Goal: Transaction & Acquisition: Book appointment/travel/reservation

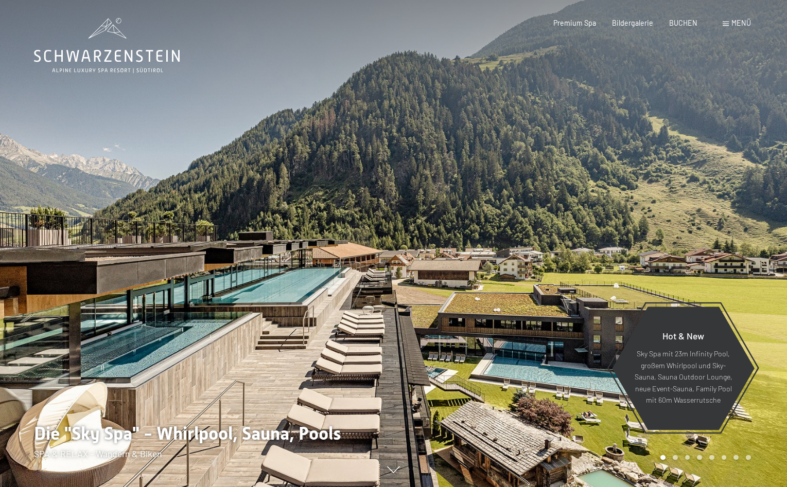
click at [685, 22] on span "BUCHEN" at bounding box center [683, 23] width 28 height 9
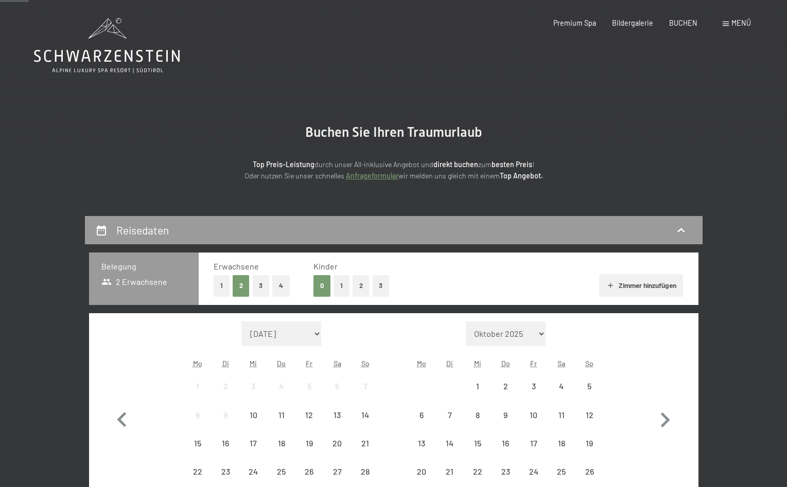
scroll to position [157, 0]
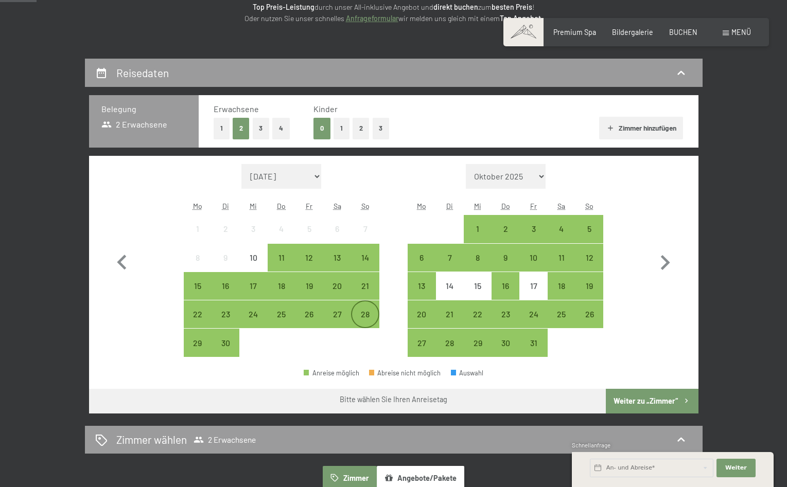
click at [364, 312] on div "28" at bounding box center [365, 323] width 26 height 26
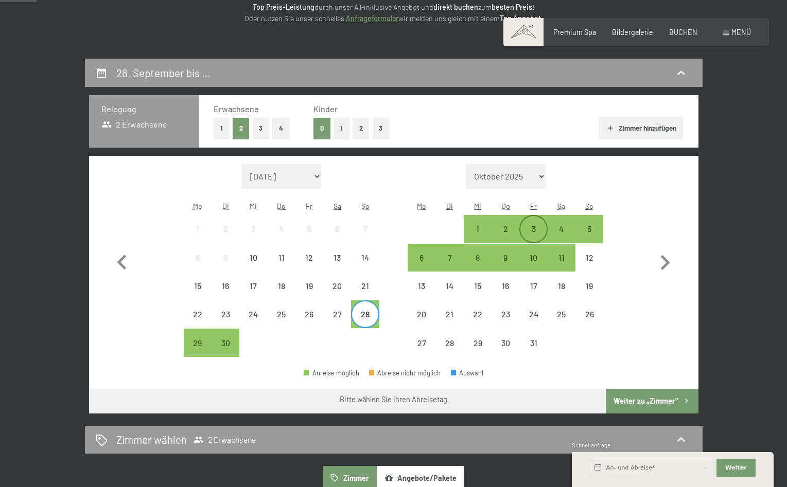
click at [533, 227] on div "3" at bounding box center [533, 238] width 26 height 26
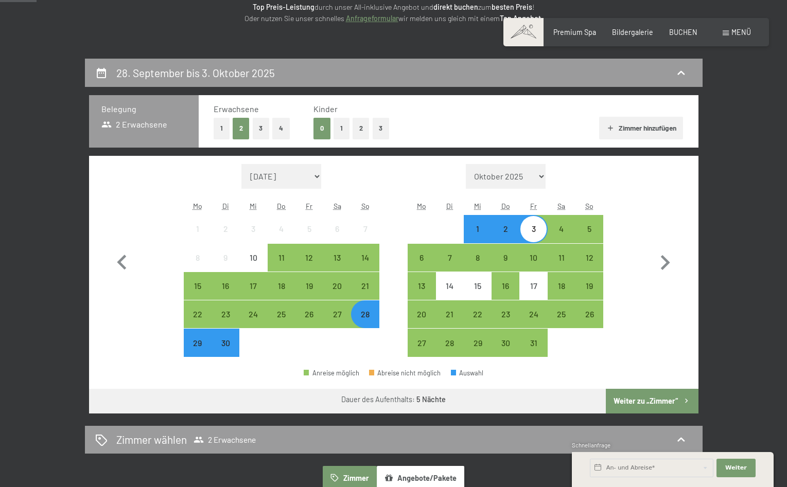
click at [640, 399] on button "Weiter zu „Zimmer“" at bounding box center [652, 401] width 92 height 25
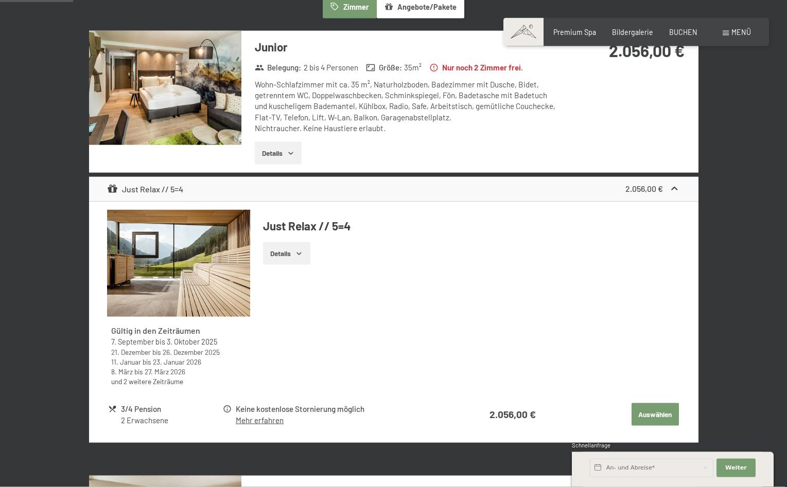
scroll to position [321, 0]
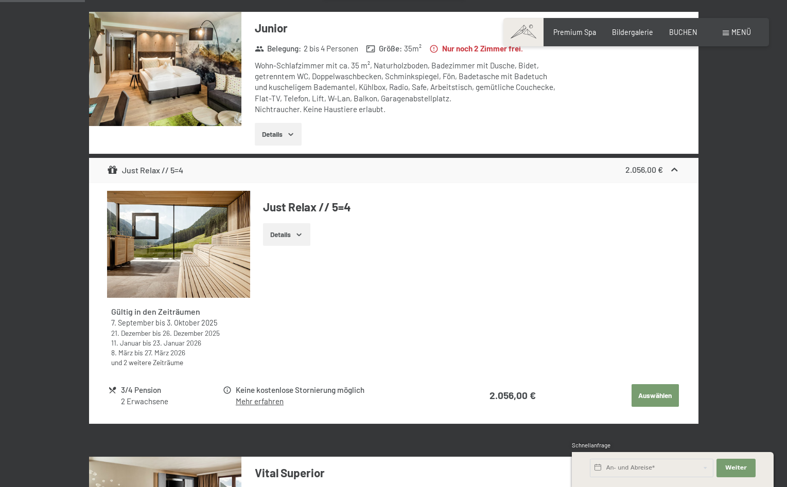
click at [656, 391] on button "Auswählen" at bounding box center [654, 395] width 47 height 23
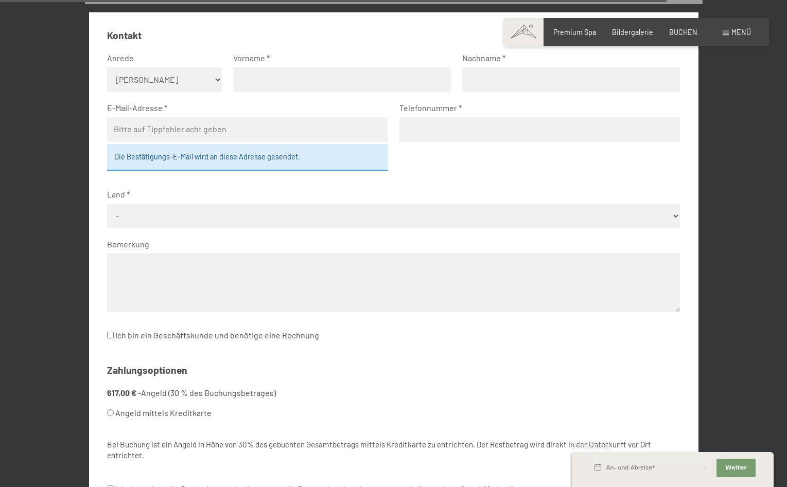
scroll to position [915, 0]
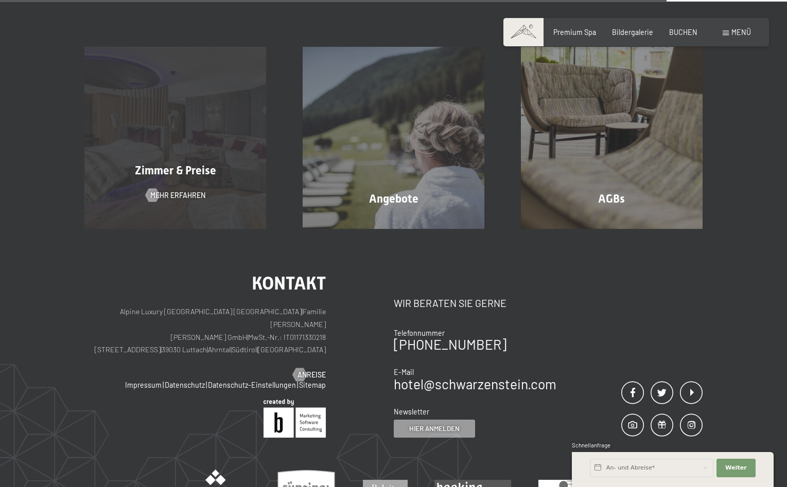
click at [170, 134] on div "Zimmer & Preise Mehr erfahren" at bounding box center [175, 138] width 218 height 182
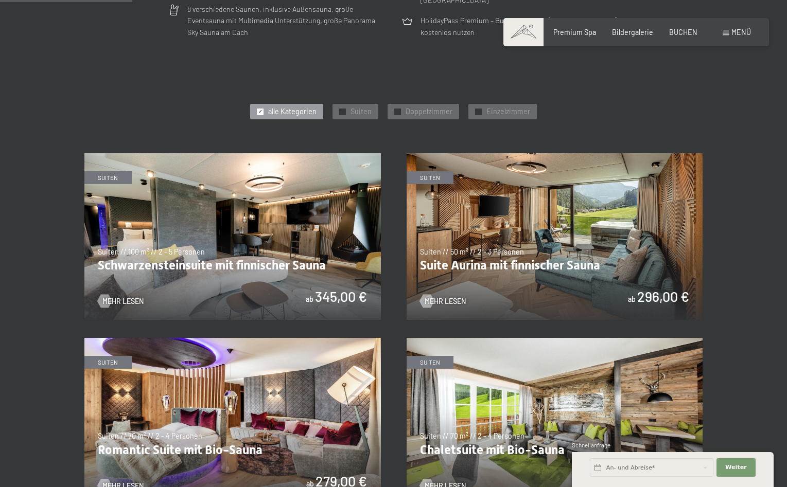
scroll to position [472, 0]
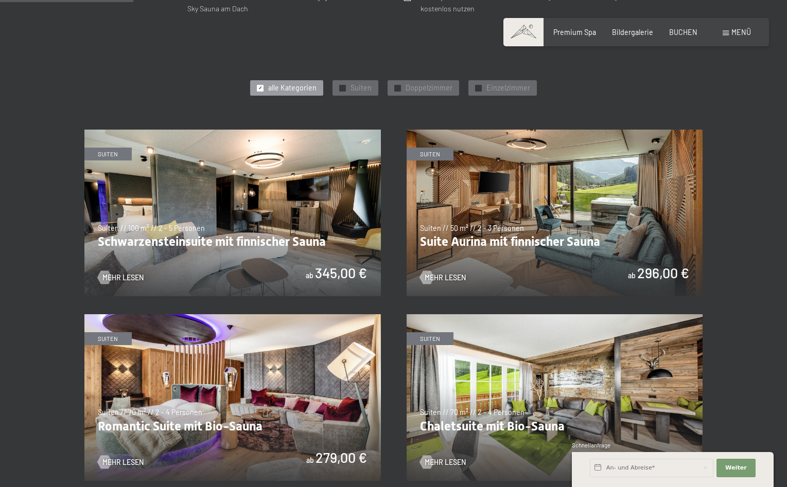
click at [245, 226] on img at bounding box center [232, 213] width 296 height 167
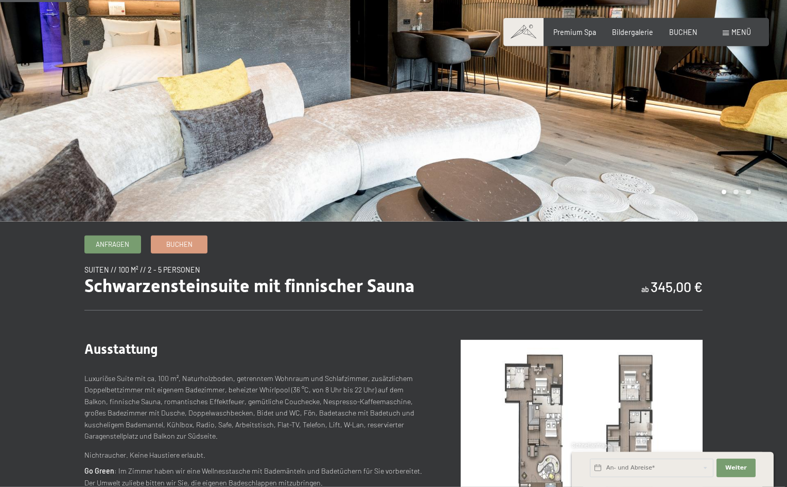
scroll to position [157, 0]
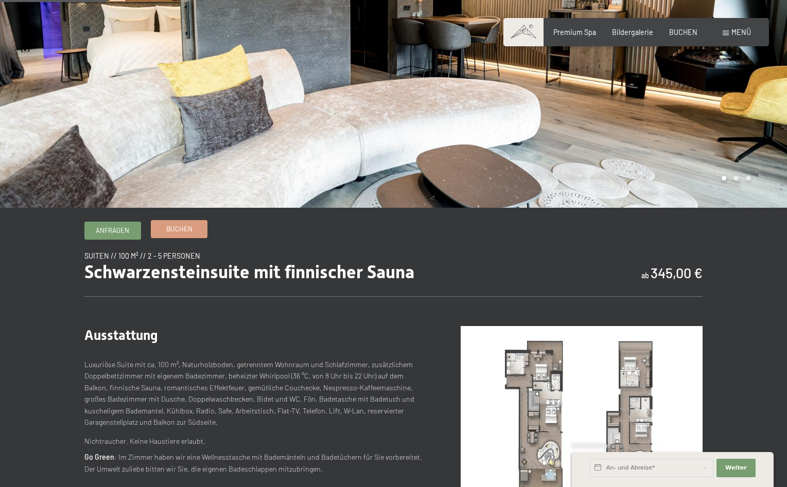
click at [177, 225] on span "Buchen" at bounding box center [179, 228] width 26 height 9
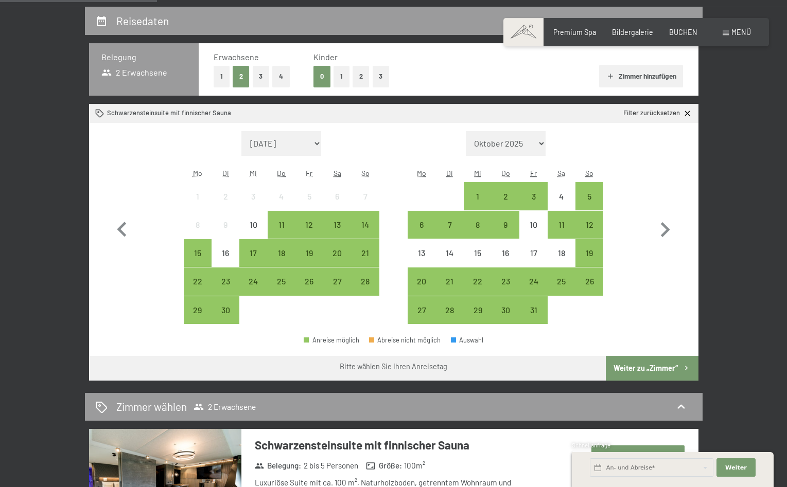
scroll to position [210, 0]
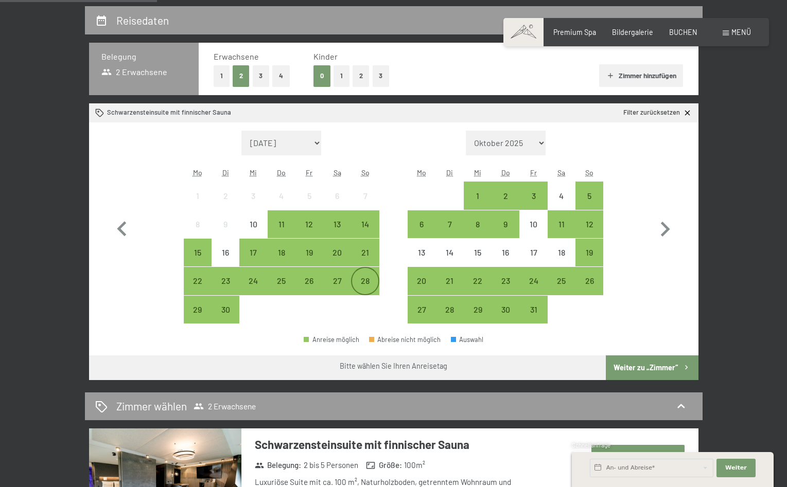
click at [365, 280] on div "28" at bounding box center [365, 290] width 26 height 26
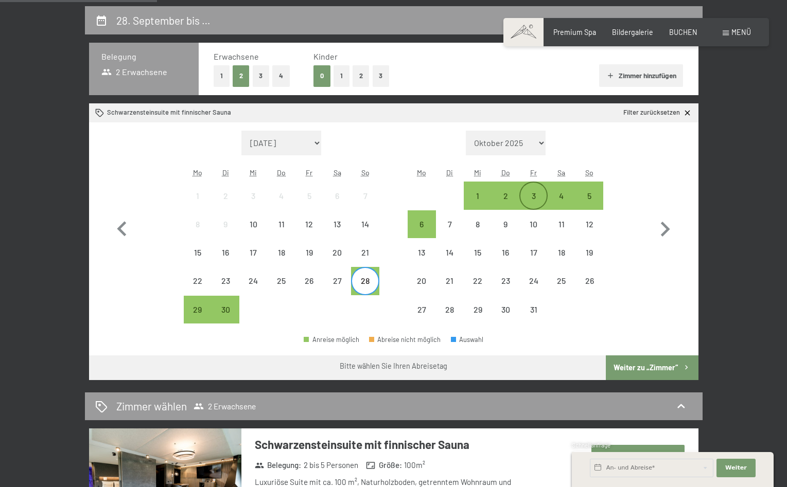
click at [536, 190] on div "3" at bounding box center [533, 196] width 26 height 26
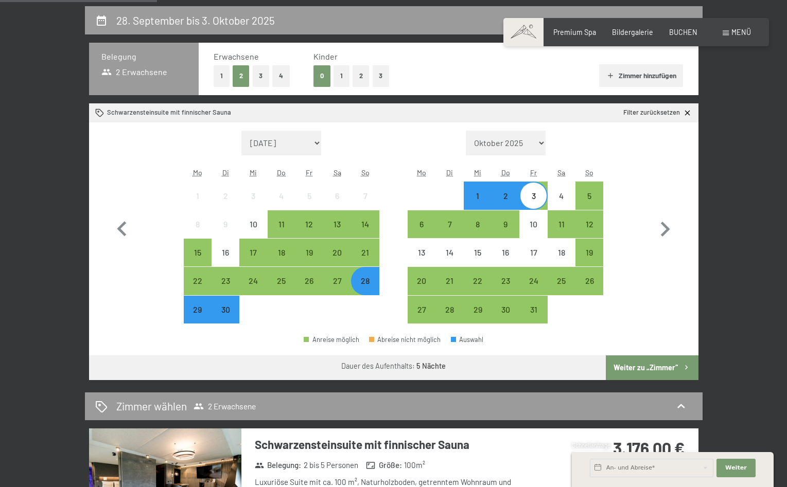
click at [628, 363] on button "Weiter zu „Zimmer“" at bounding box center [652, 368] width 92 height 25
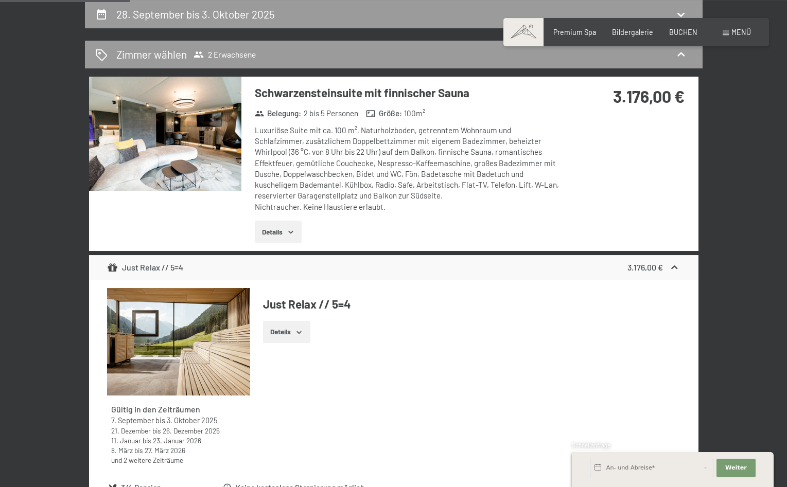
click at [289, 228] on icon "button" at bounding box center [291, 232] width 8 height 8
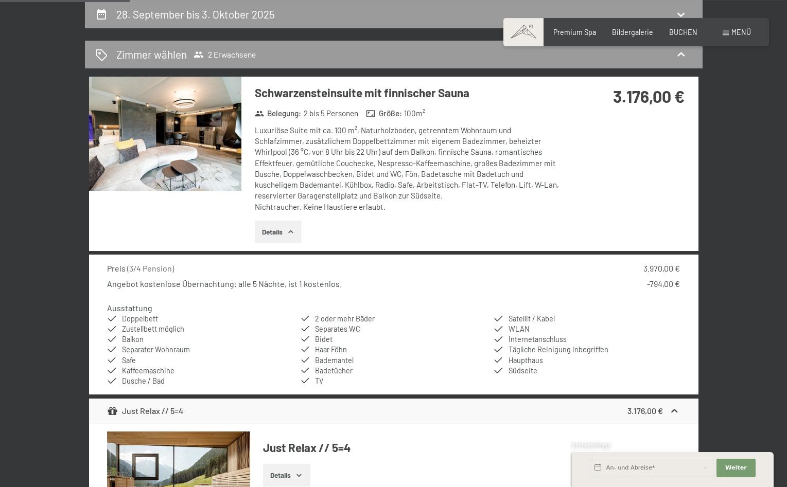
click at [289, 228] on icon "button" at bounding box center [291, 232] width 8 height 8
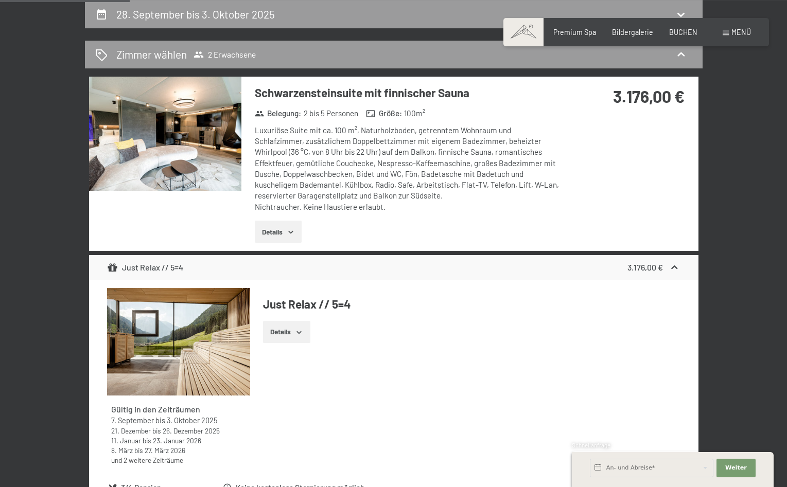
click at [289, 228] on icon "button" at bounding box center [291, 232] width 8 height 8
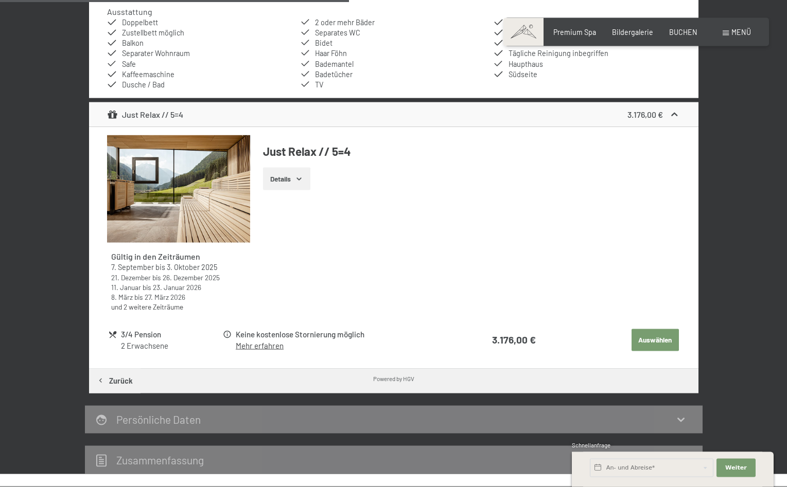
scroll to position [531, 0]
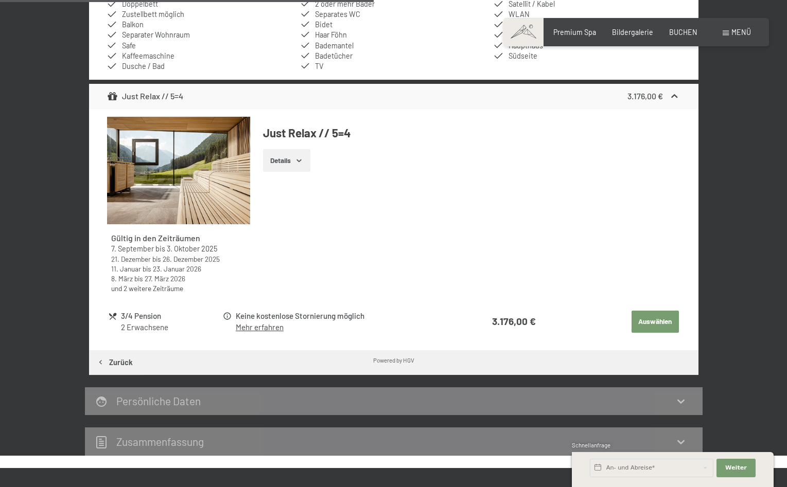
click at [650, 315] on button "Auswählen" at bounding box center [654, 322] width 47 height 23
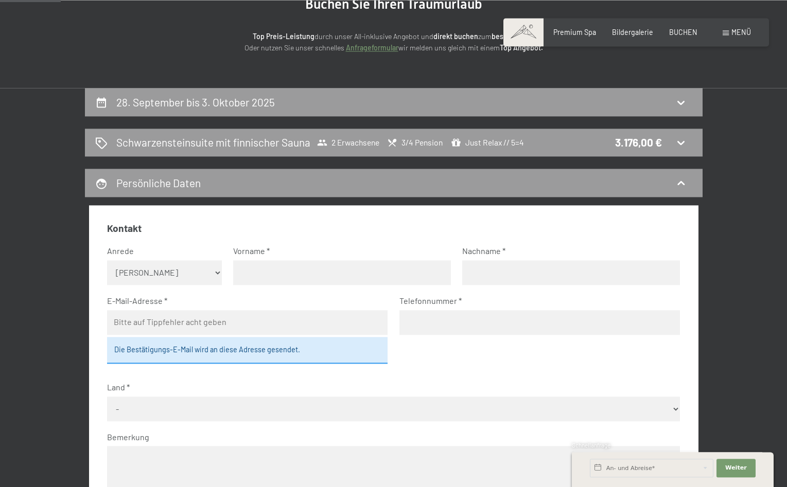
scroll to position [136, 0]
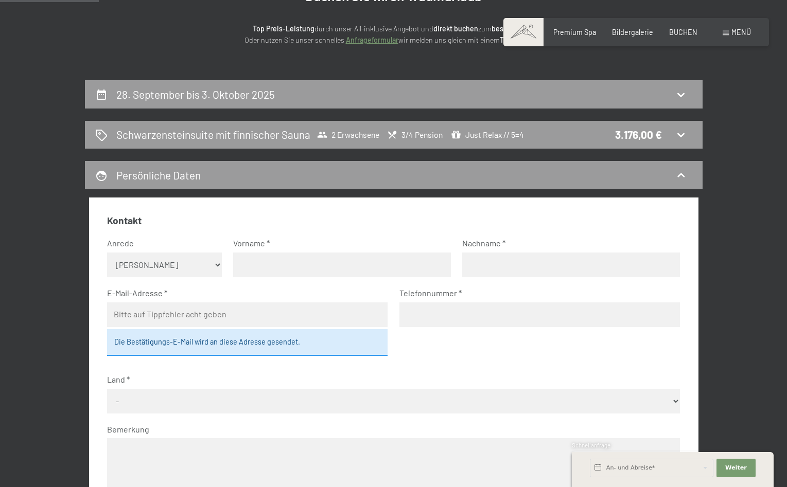
click at [107, 253] on select "Keine Angabe Frau Herr" at bounding box center [164, 265] width 115 height 25
select select "m"
click option "Herr" at bounding box center [0, 0] width 0 height 0
click at [273, 269] on input "text" at bounding box center [342, 265] width 218 height 25
type input "Joseph"
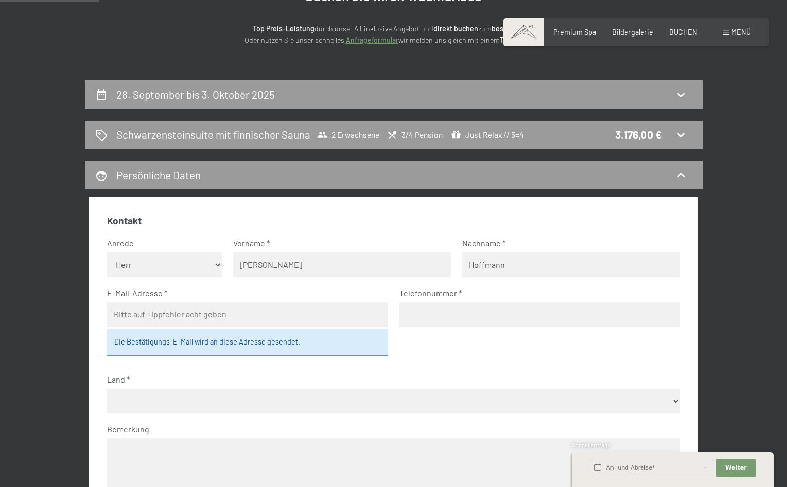
type input "Hoffmann"
type input "jo_hoffmann@hotmail.com"
type input "+352621563198"
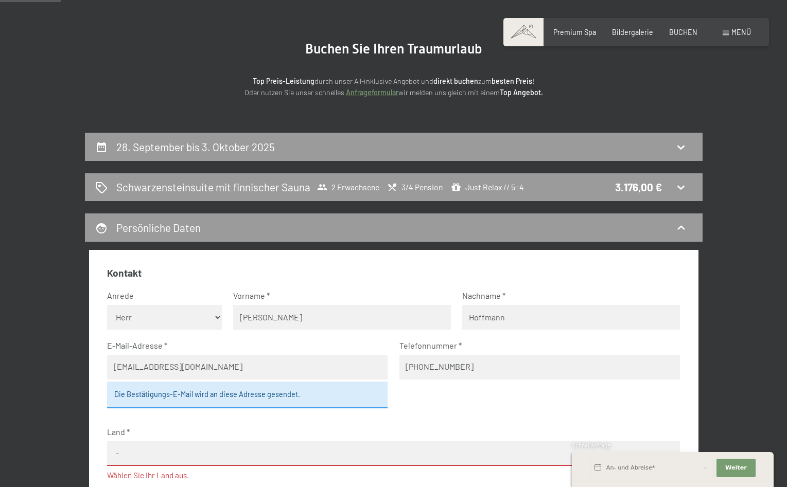
click at [191, 396] on div "Die Bestätigungs-E-Mail wird an diese Adresse gesendet." at bounding box center [247, 395] width 280 height 27
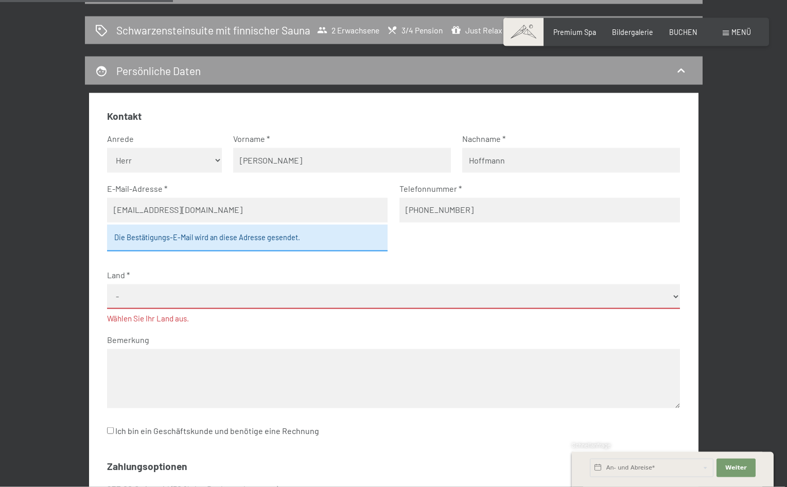
scroll to position [241, 0]
click at [107, 284] on select "- Deutschland Österreich Schweiz Italien Niederlande Belgien Vereinigtes Königr…" at bounding box center [393, 296] width 573 height 25
select select "LUX"
click option "Luxemburg" at bounding box center [0, 0] width 0 height 0
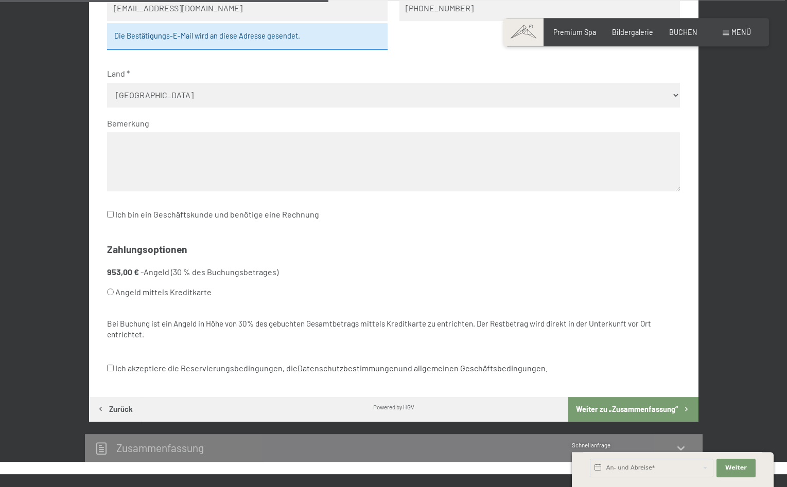
scroll to position [451, 0]
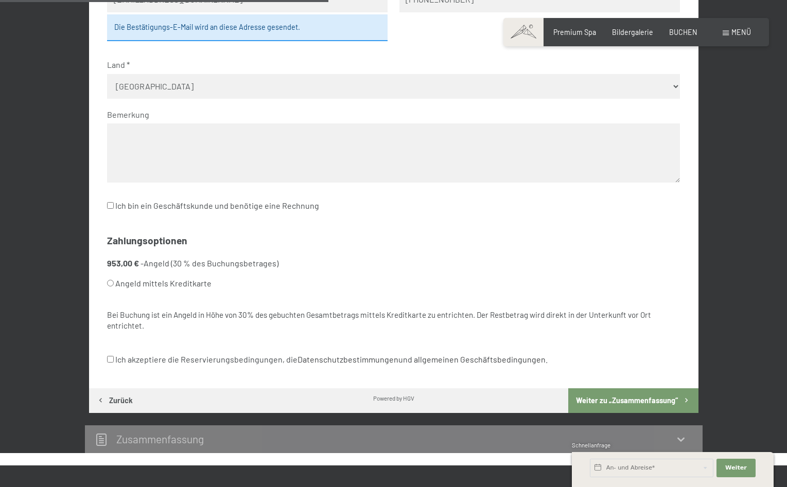
click at [114, 283] on input "Angeld mittels Kreditkarte" at bounding box center [110, 283] width 7 height 7
radio input "true"
click at [114, 283] on input "Angeld mittels Kreditkarte" at bounding box center [110, 283] width 7 height 7
drag, startPoint x: 113, startPoint y: 360, endPoint x: 123, endPoint y: 353, distance: 12.3
click at [113, 359] on input "Ich akzeptiere die Reservierungsbedingungen, die Datenschutzbestimmungen und al…" at bounding box center [110, 359] width 7 height 7
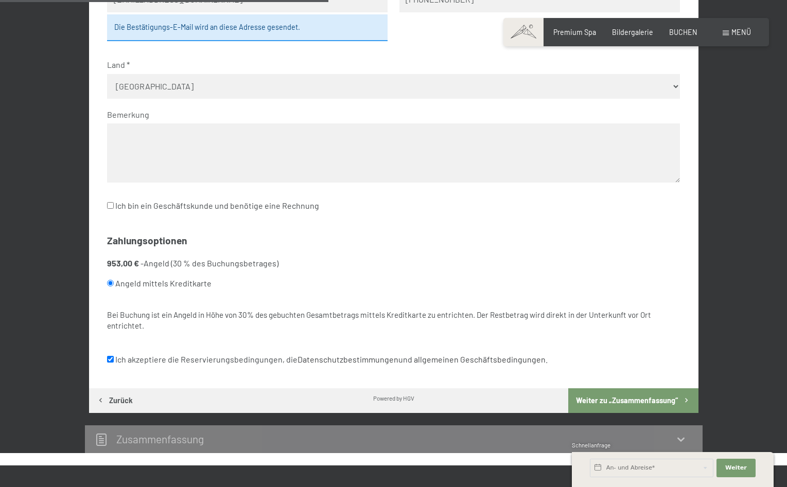
checkbox input "true"
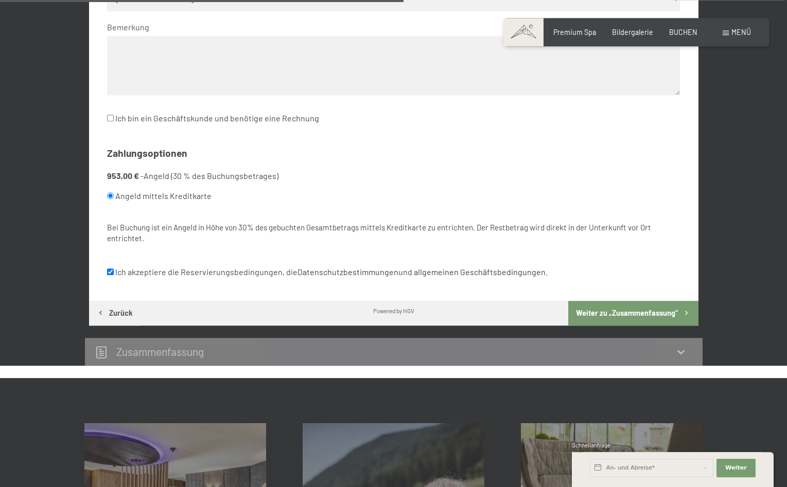
scroll to position [556, 0]
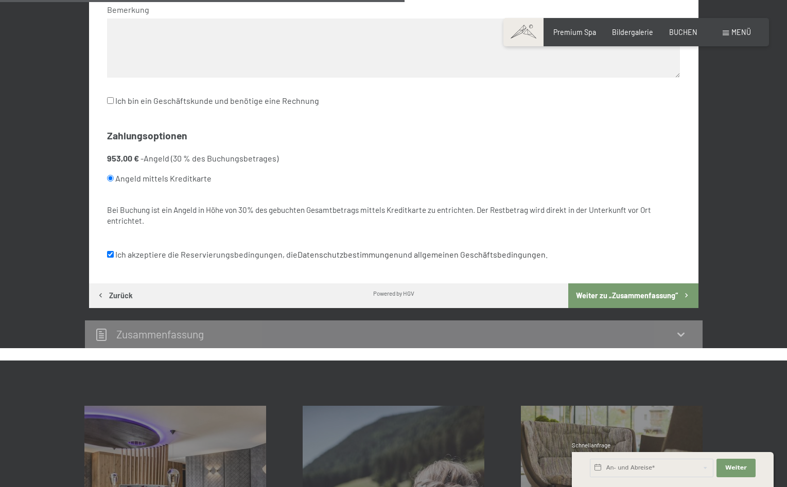
click at [595, 290] on button "Weiter zu „Zusammen­fassung“" at bounding box center [633, 296] width 130 height 25
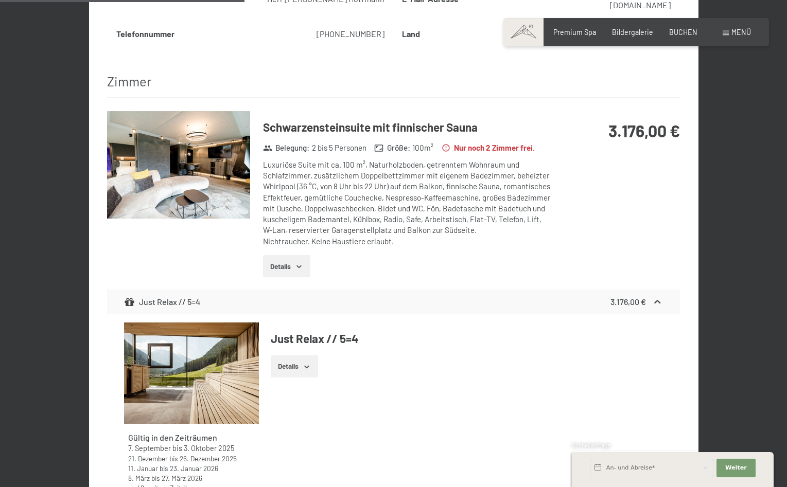
scroll to position [531, 0]
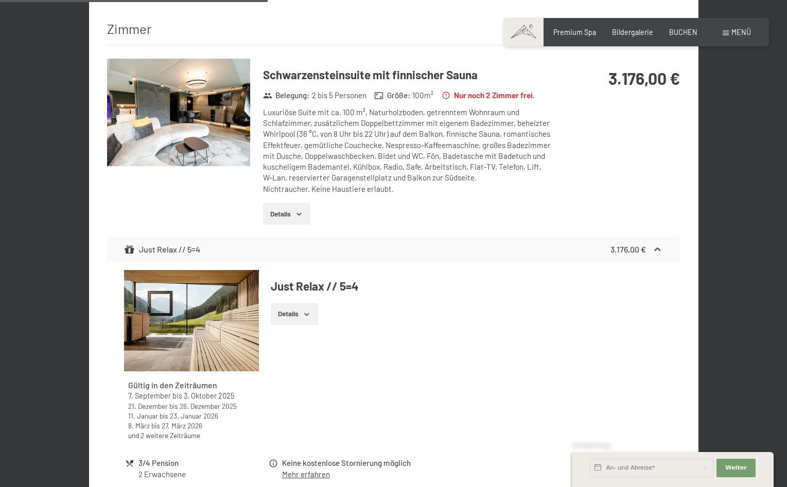
click at [300, 303] on button "Details" at bounding box center [294, 314] width 47 height 23
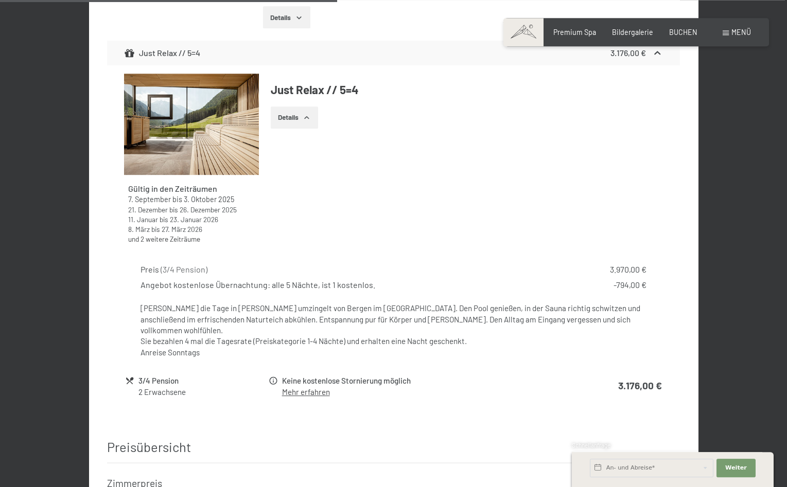
scroll to position [741, 0]
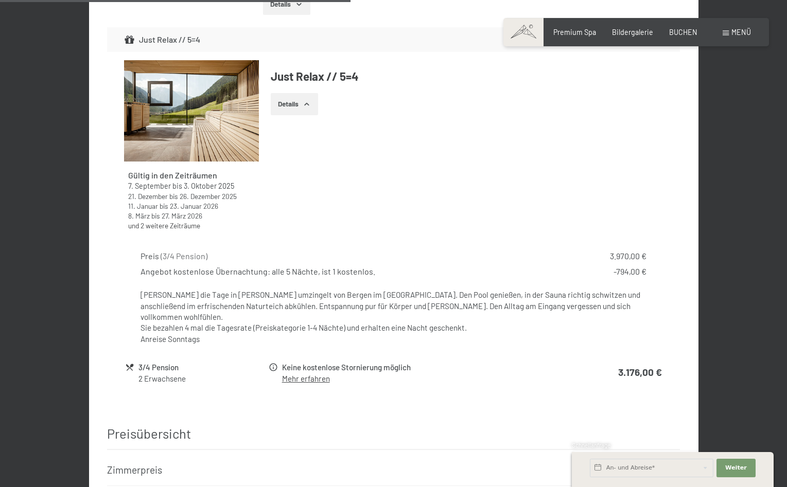
click at [309, 374] on link "Mehr erfahren" at bounding box center [306, 378] width 48 height 9
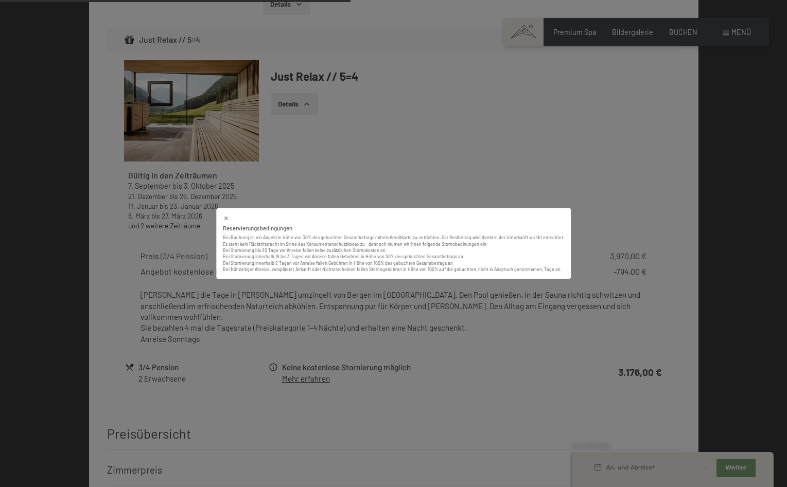
click at [228, 219] on icon at bounding box center [226, 219] width 4 height 4
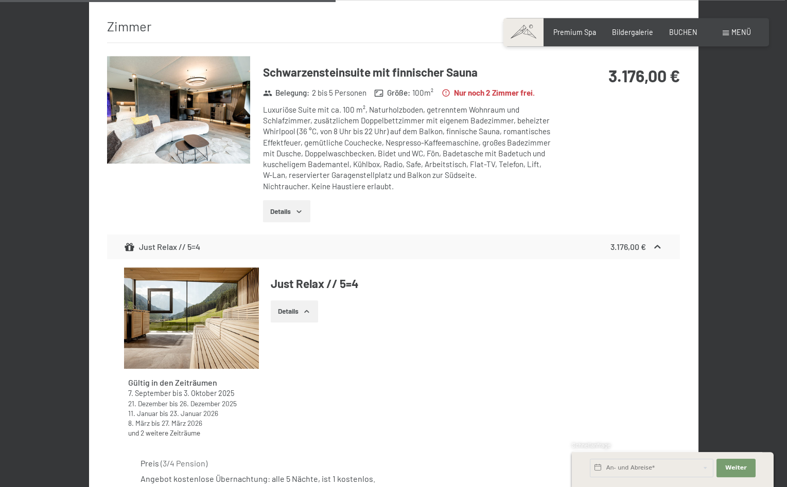
scroll to position [531, 0]
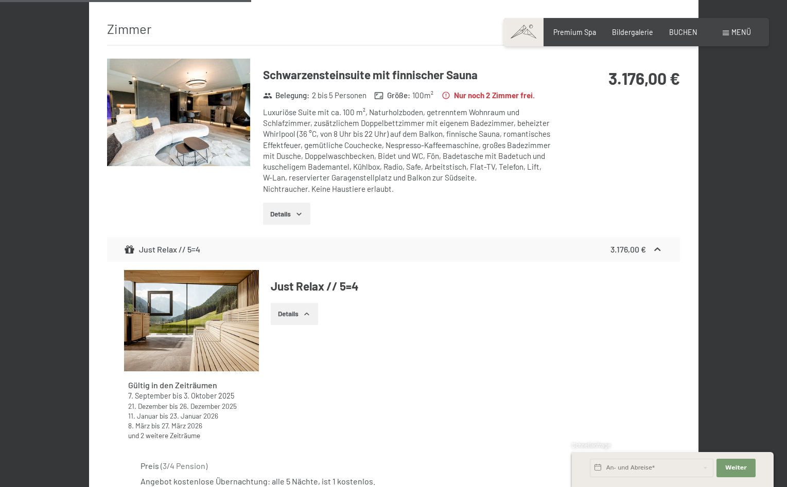
click at [295, 203] on button "Details" at bounding box center [286, 214] width 47 height 23
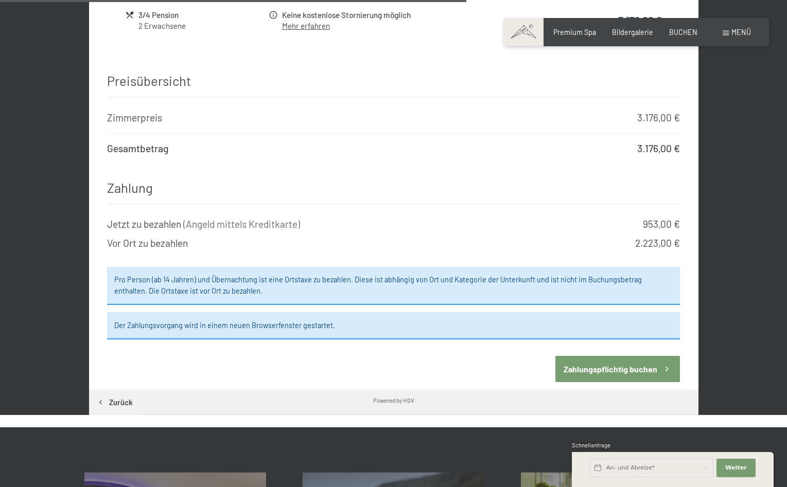
scroll to position [1260, 0]
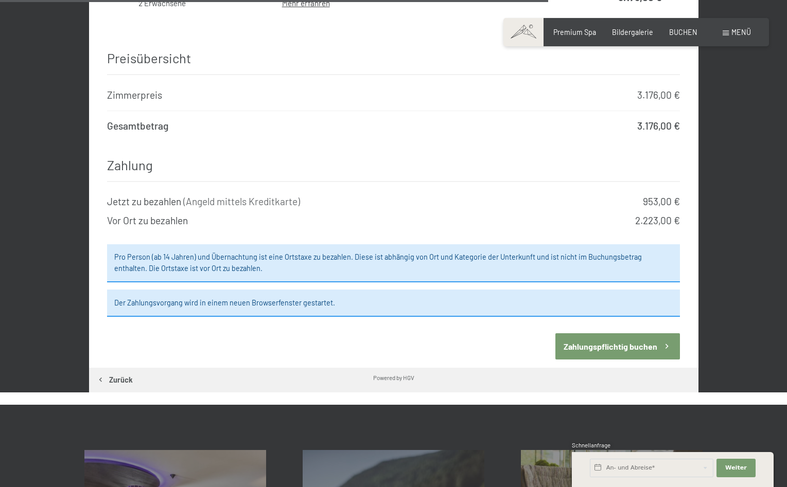
click at [614, 333] on button "Zahlungspflichtig buchen" at bounding box center [617, 346] width 125 height 26
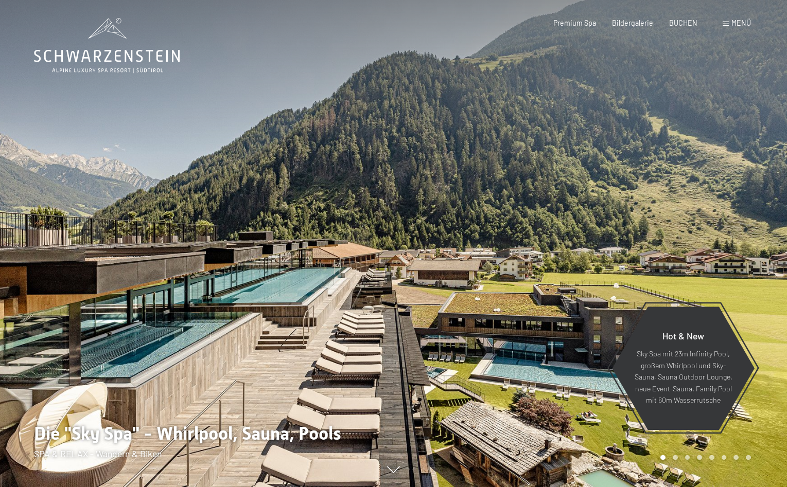
click at [730, 21] on div "Menü" at bounding box center [736, 23] width 28 height 10
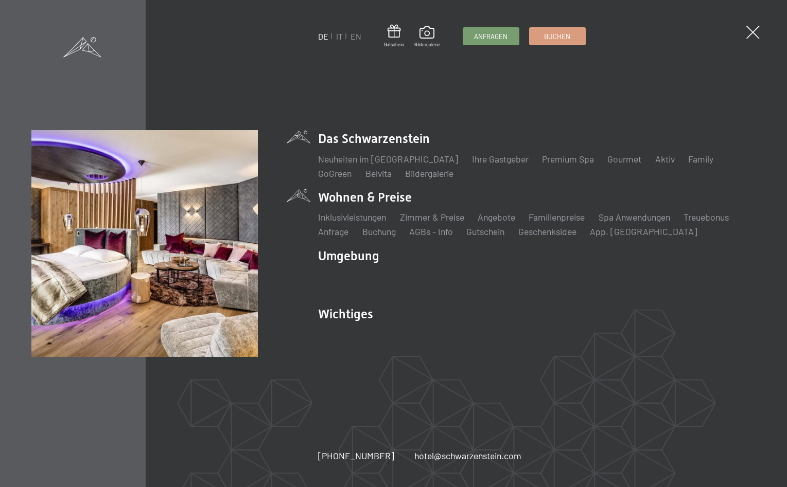
click at [369, 193] on li "Wohnen & Preise Inklusivleistungen Zimmer & Preise Liste Angebote Liste Familie…" at bounding box center [536, 213] width 437 height 49
click at [367, 199] on li "Wohnen & Preise Inklusivleistungen Zimmer & Preise Liste Angebote Liste Familie…" at bounding box center [536, 213] width 437 height 49
click at [421, 217] on link "Zimmer & Preise" at bounding box center [432, 216] width 64 height 11
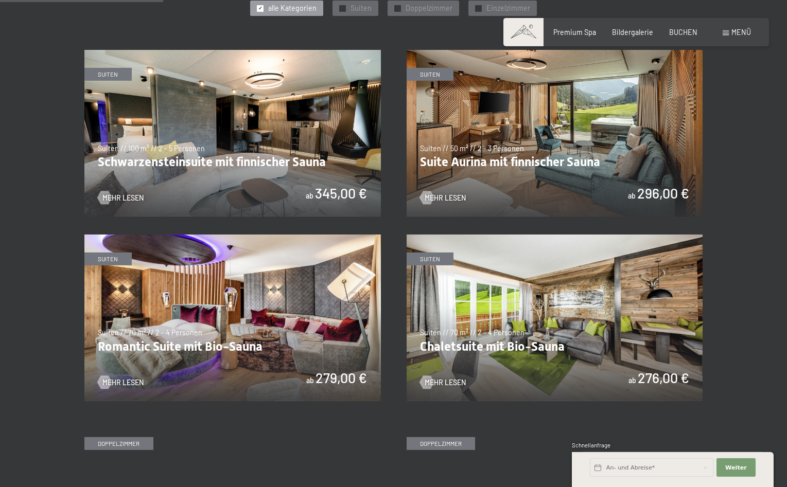
scroll to position [525, 0]
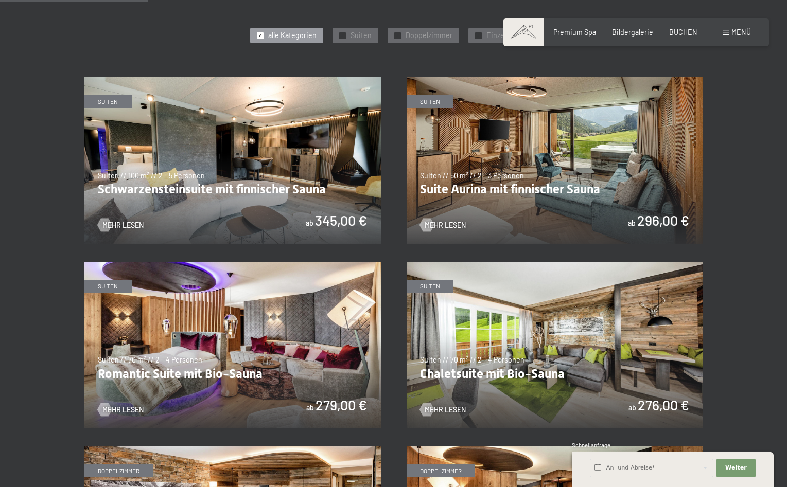
click at [261, 176] on img at bounding box center [232, 160] width 296 height 167
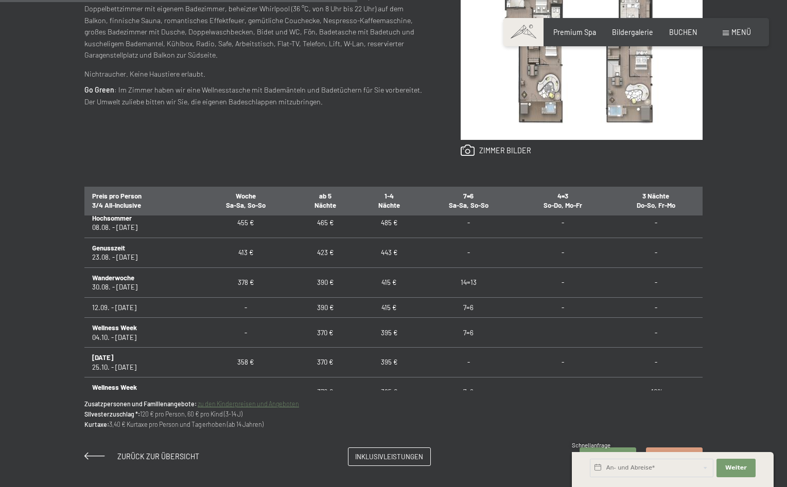
scroll to position [879, 0]
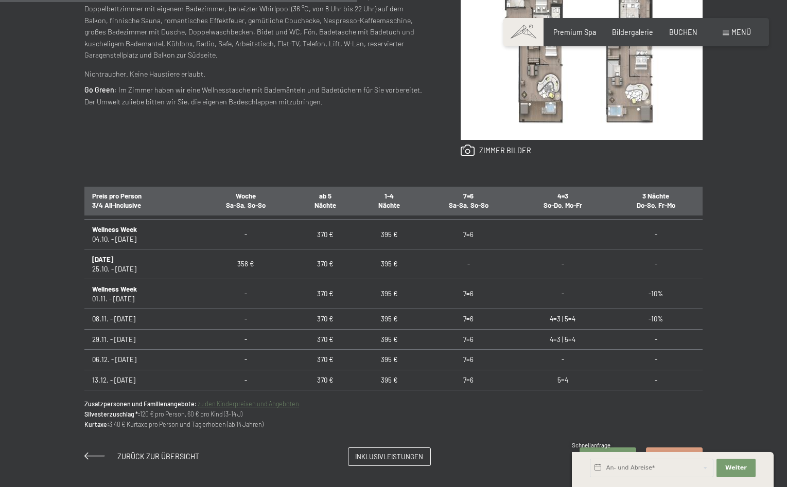
click at [257, 404] on link "zu den Kinderpreisen und Angeboten" at bounding box center [248, 403] width 101 height 7
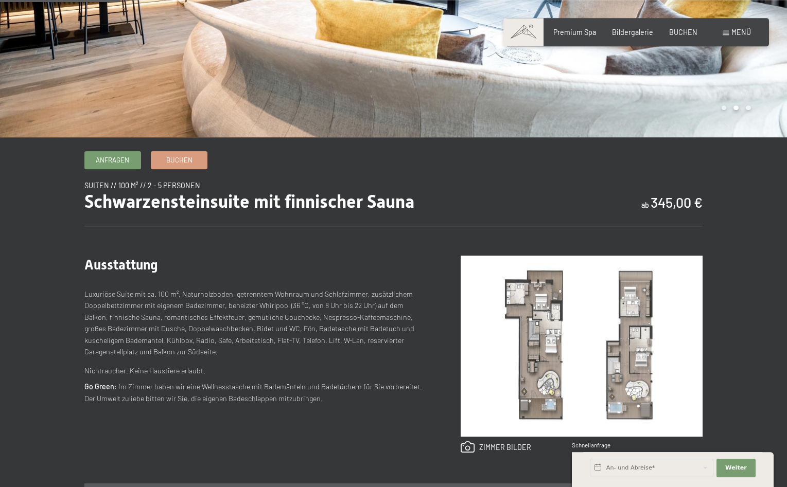
scroll to position [157, 0]
